Goal: Use online tool/utility: Utilize a website feature to perform a specific function

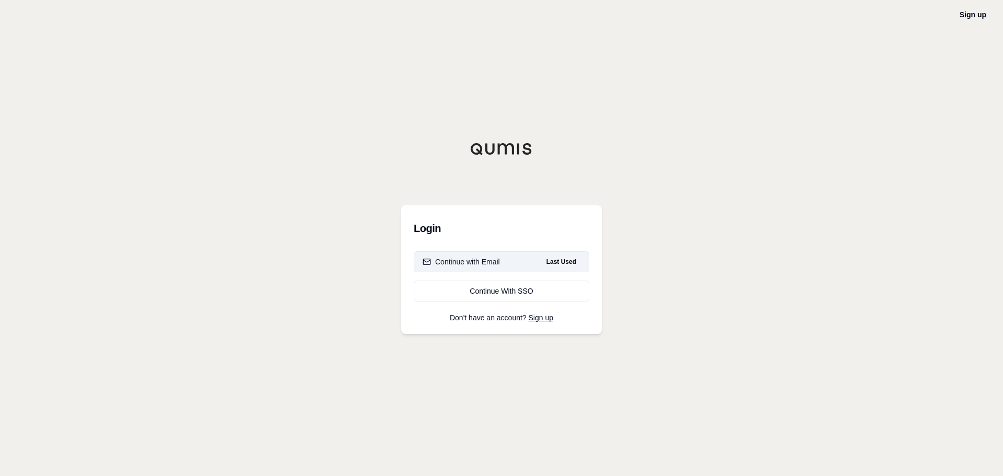
click at [453, 260] on div "Continue with Email" at bounding box center [461, 262] width 77 height 10
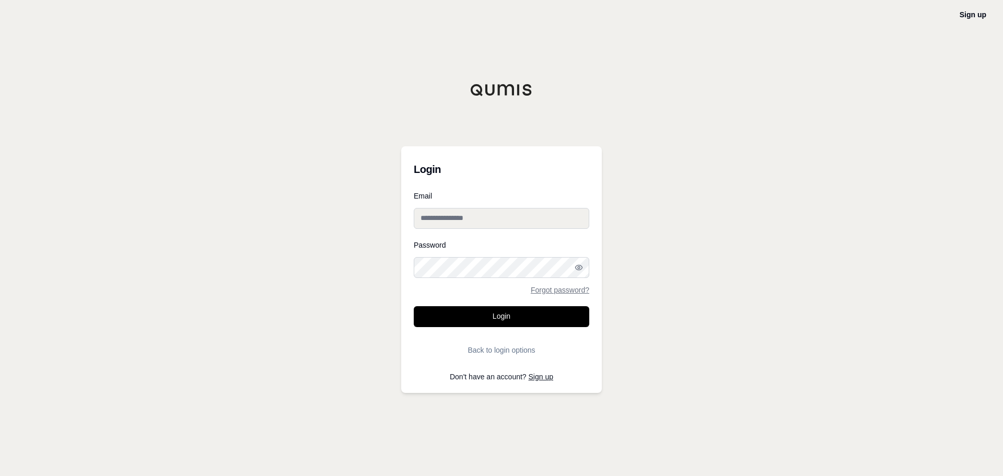
type input "**********"
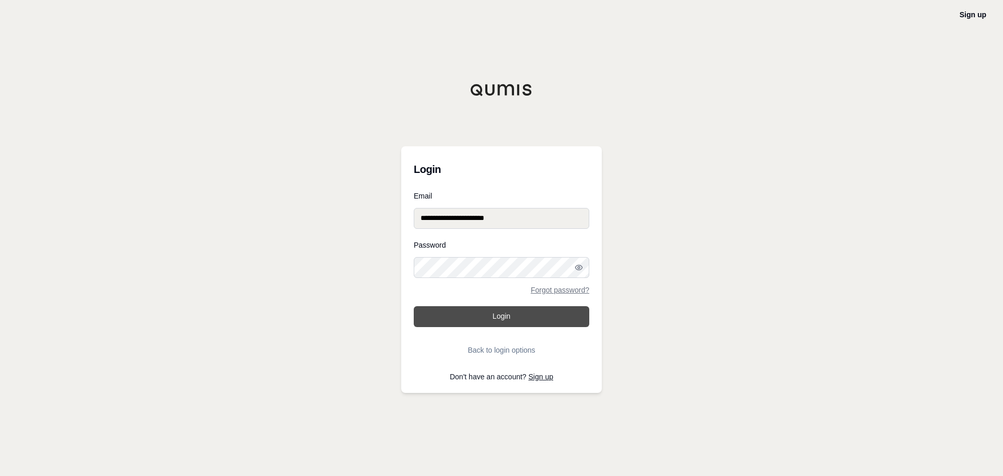
click at [482, 318] on button "Login" at bounding box center [502, 316] width 176 height 21
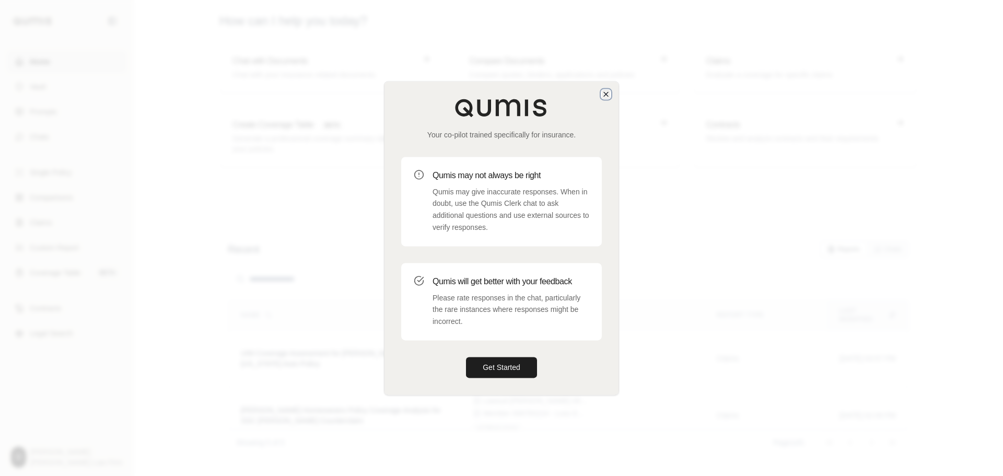
click at [607, 95] on icon "button" at bounding box center [606, 94] width 4 height 4
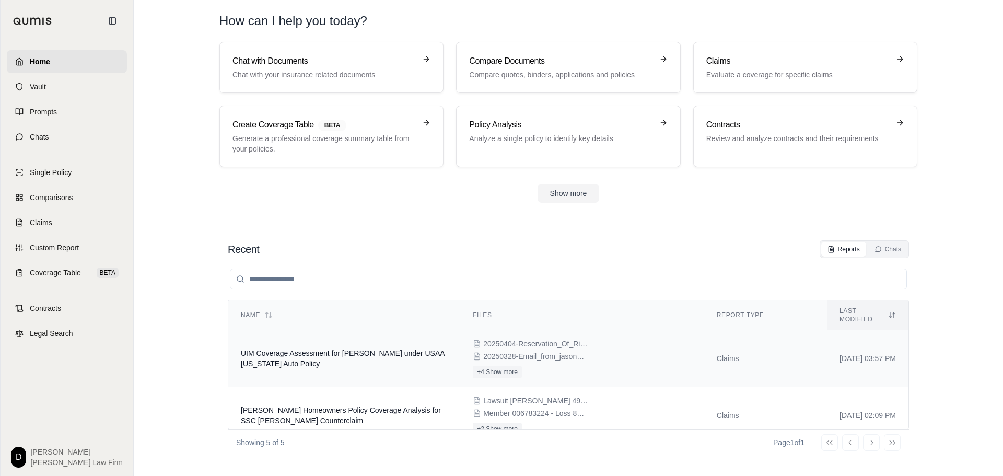
click at [396, 355] on td "UIM Coverage Assessment for [PERSON_NAME] under USAA [US_STATE] Auto Policy" at bounding box center [344, 358] width 232 height 57
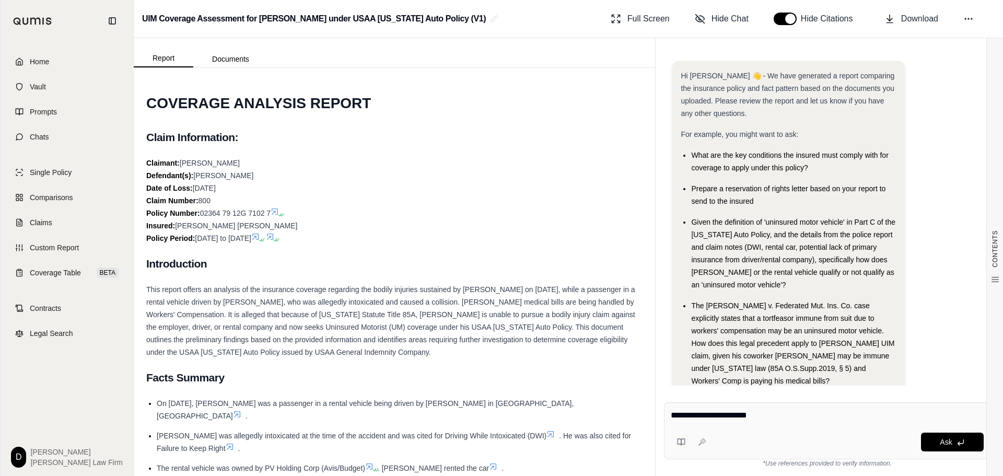
scroll to position [35, 0]
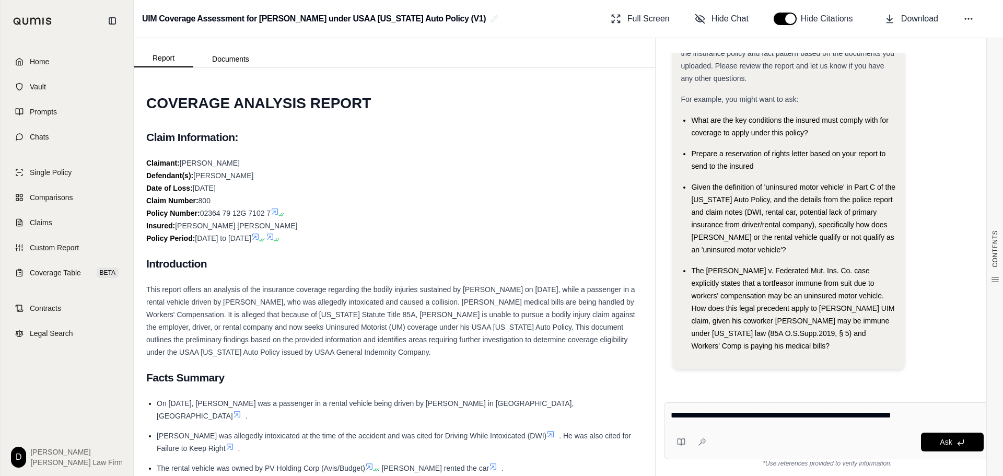
type textarea "**********"
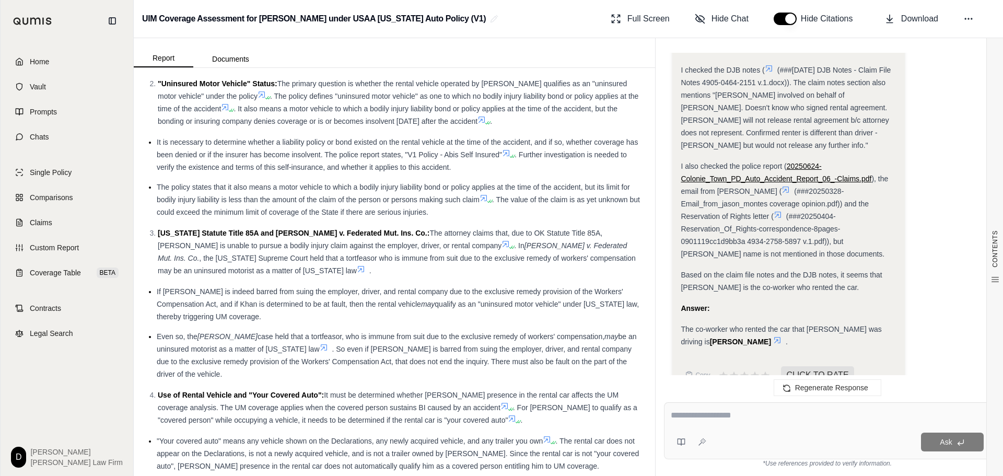
scroll to position [941, 0]
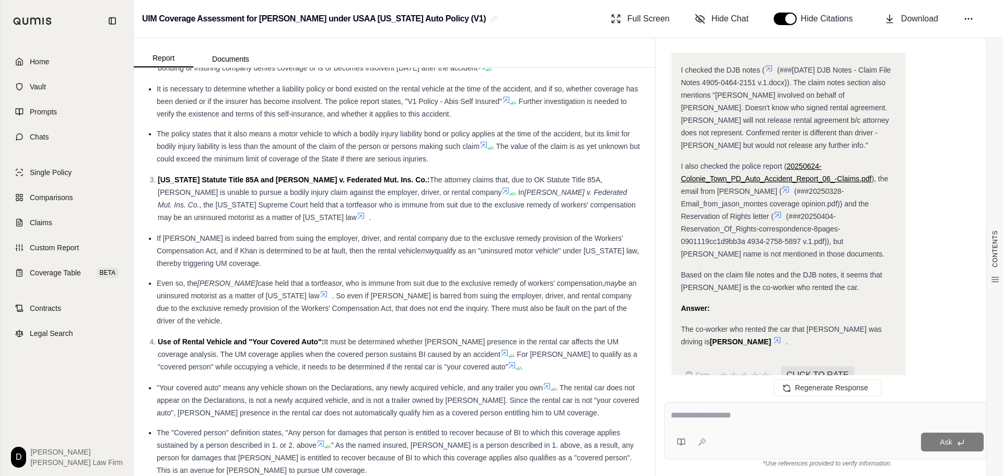
click at [502, 187] on icon at bounding box center [506, 191] width 8 height 8
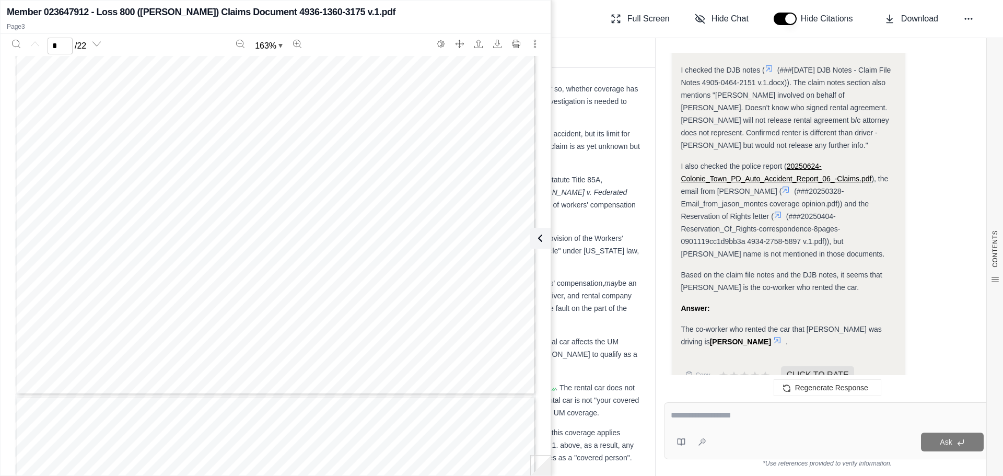
type input "*"
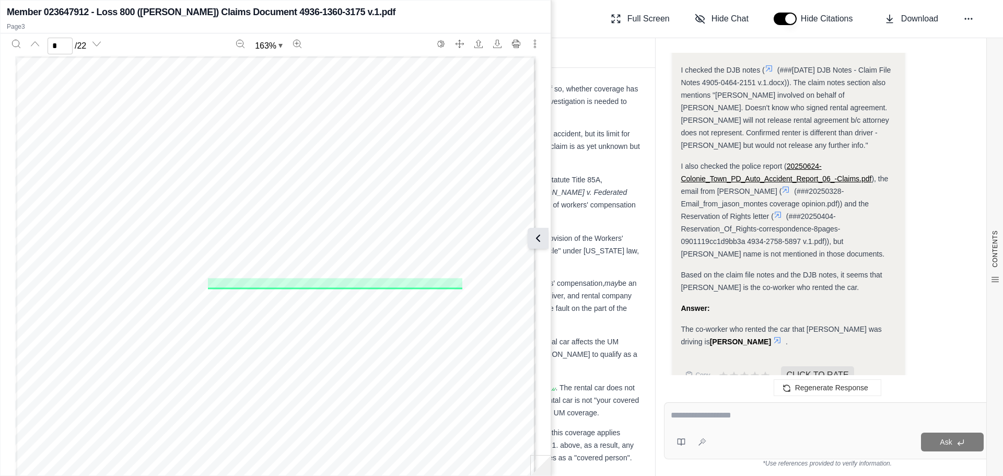
click at [538, 235] on icon at bounding box center [538, 238] width 13 height 13
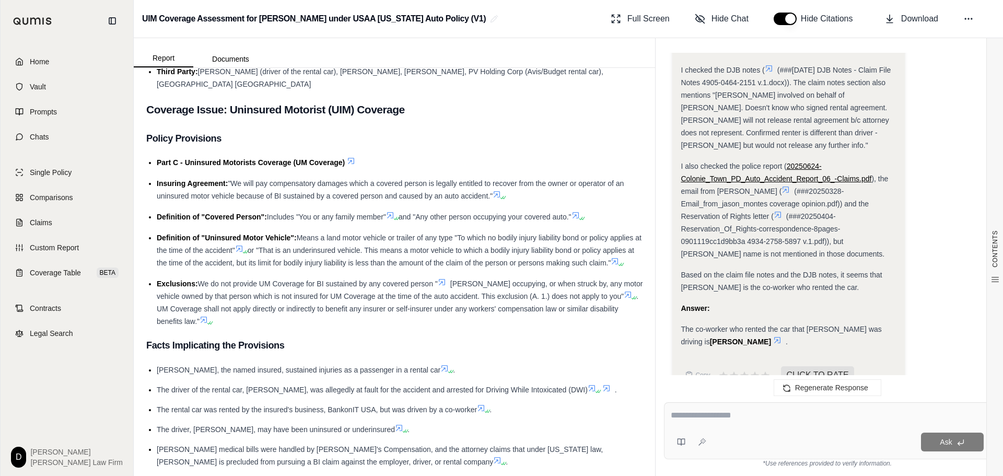
scroll to position [1934, 0]
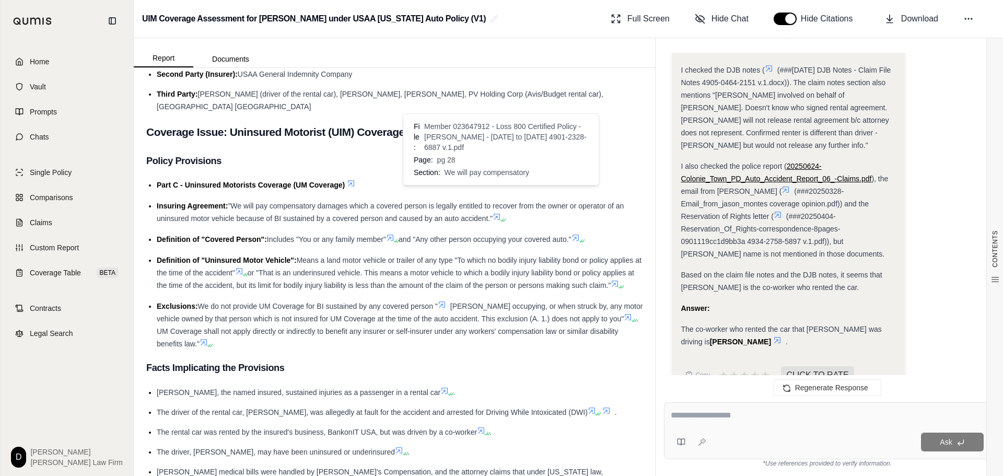
click at [499, 214] on icon at bounding box center [497, 217] width 6 height 6
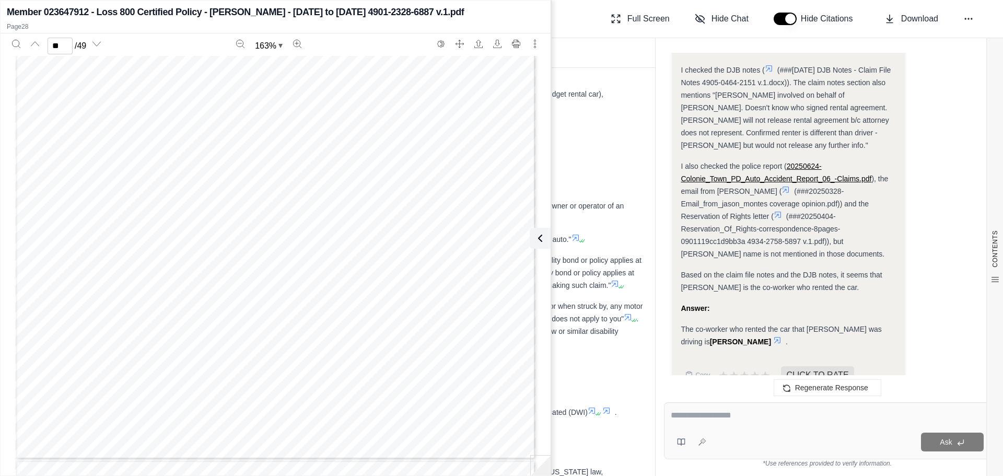
scroll to position [13764, 0]
drag, startPoint x: 186, startPoint y: 129, endPoint x: 197, endPoint y: 138, distance: 14.5
click at [197, 138] on div "[US_STATE] AUTO POLICY AGREEMENT ln return for payment of the premium and subje…" at bounding box center [275, 115] width 521 height 674
copy div "bod ily hwm , sickness, disease or death"
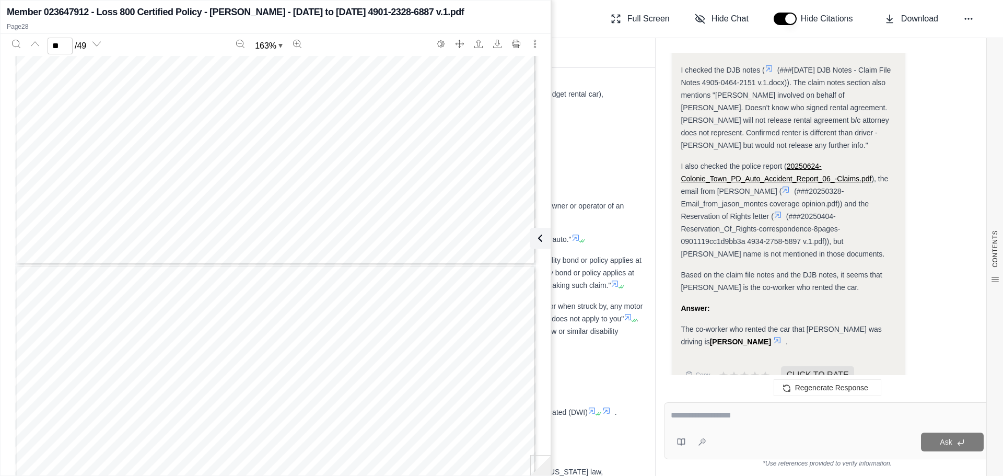
type input "**"
click at [537, 237] on icon at bounding box center [538, 238] width 3 height 6
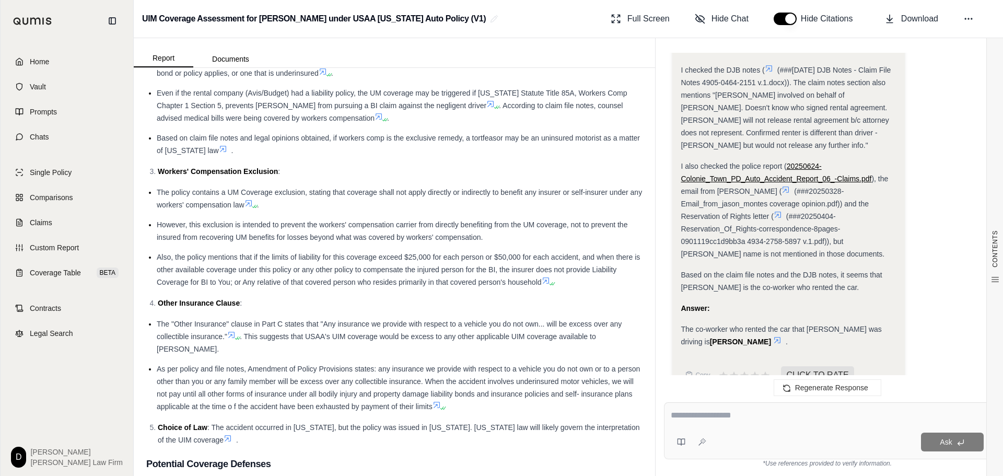
scroll to position [2509, 0]
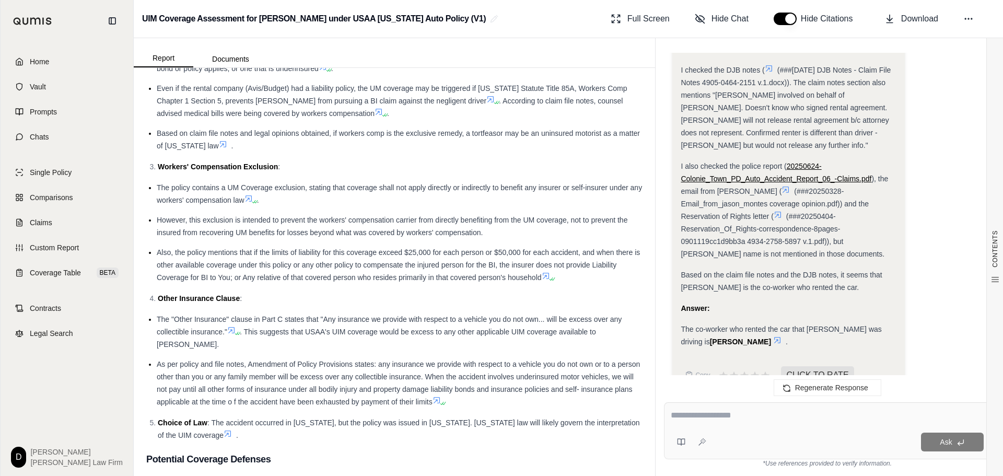
click at [232, 326] on icon at bounding box center [231, 330] width 8 height 8
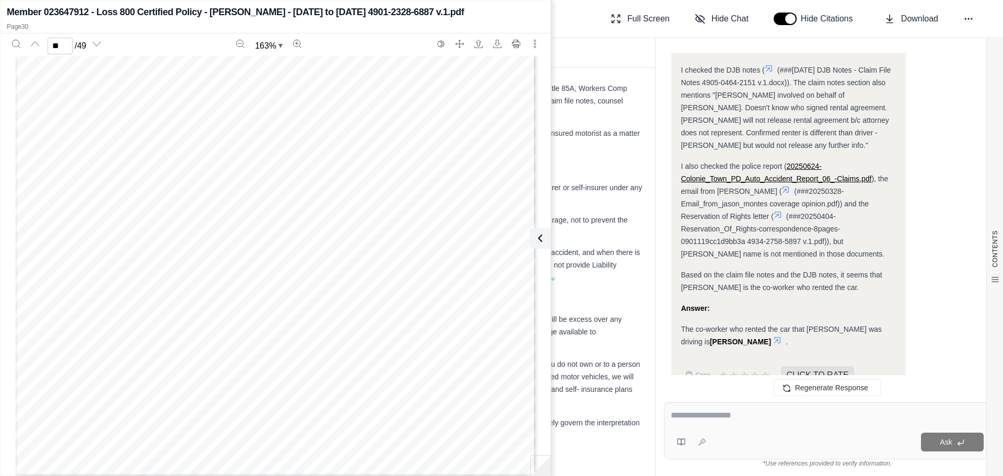
scroll to position [27918, 0]
type input "**"
click at [538, 241] on icon at bounding box center [538, 238] width 13 height 13
